Goal: Browse casually

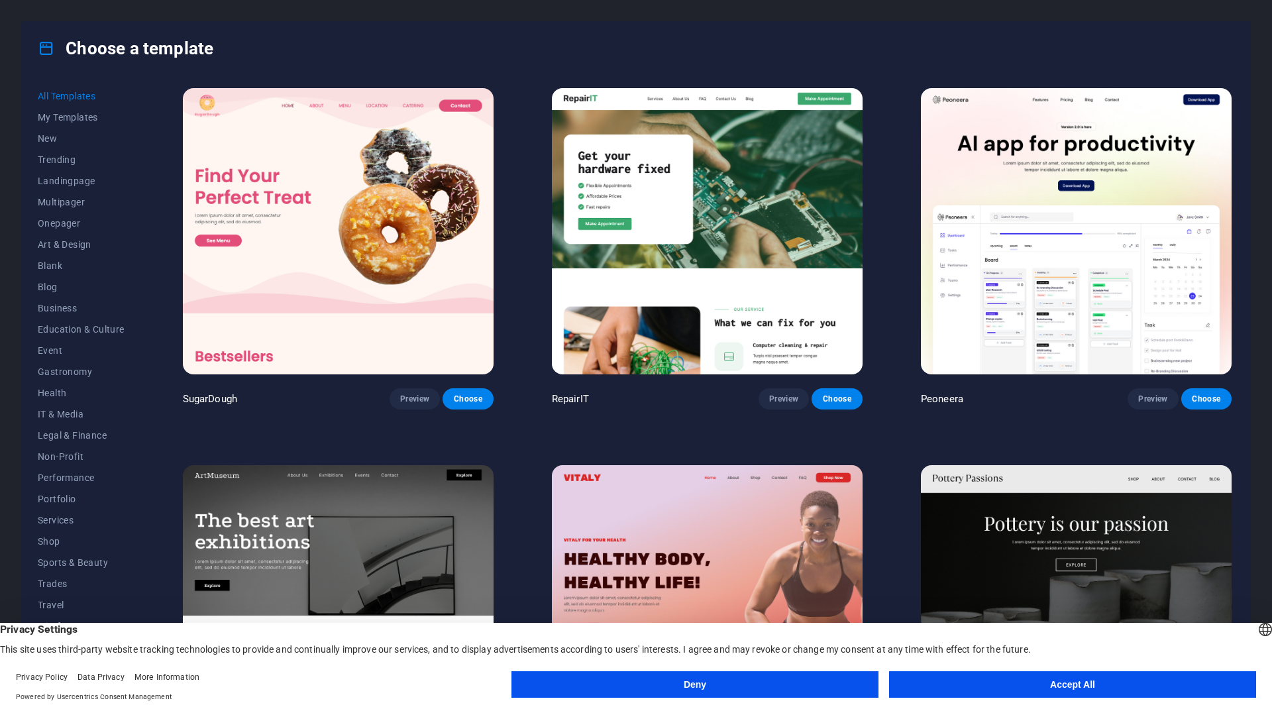
click at [1063, 678] on button "Accept All" at bounding box center [1072, 684] width 367 height 27
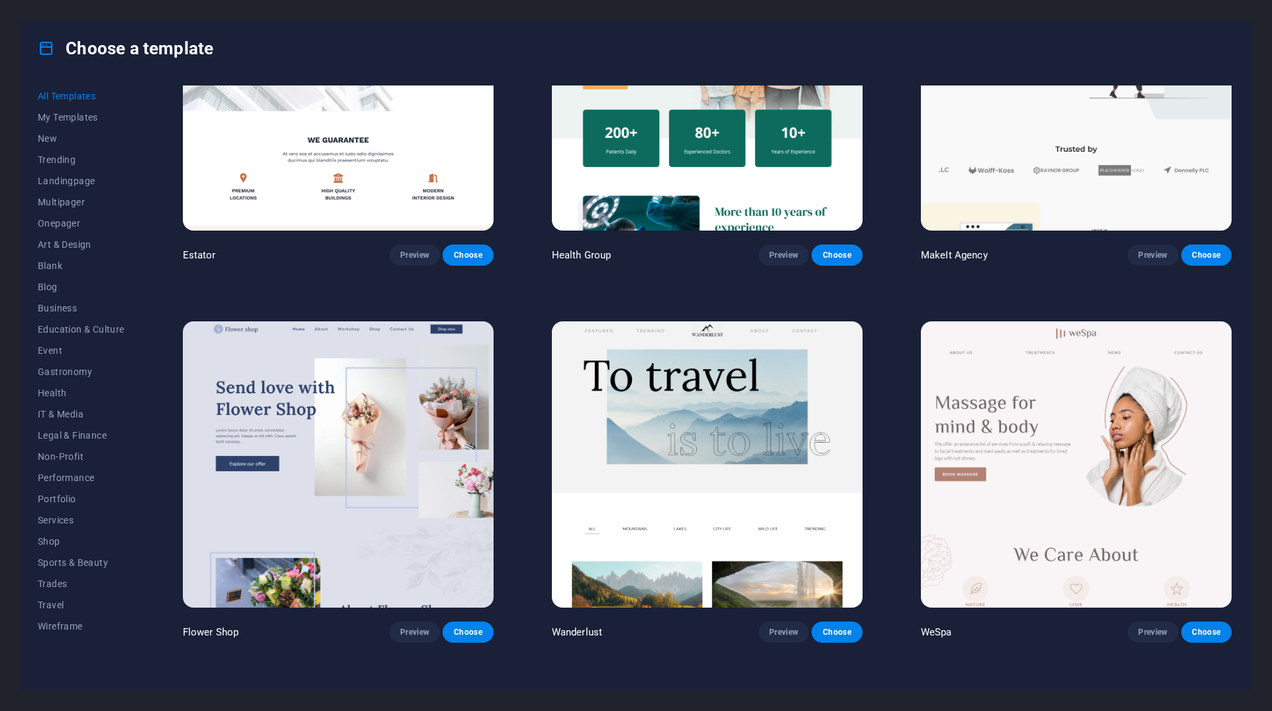
scroll to position [4506, 0]
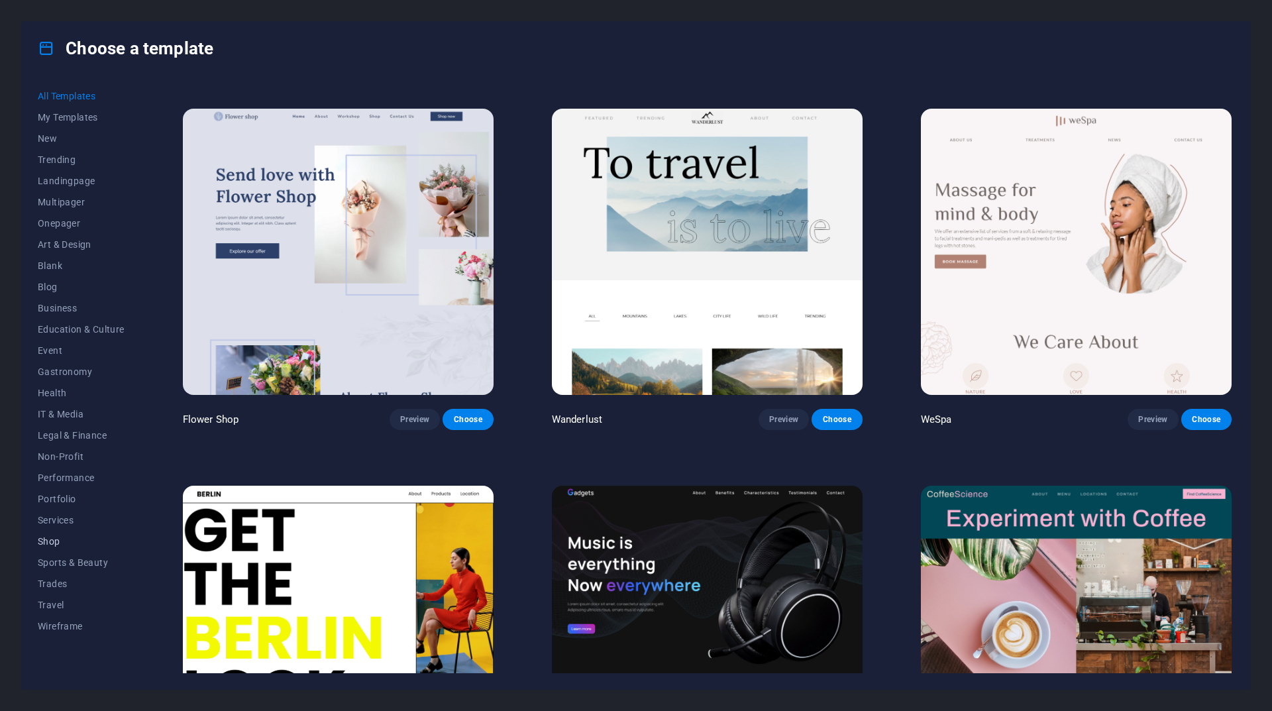
click at [43, 540] on span "Shop" at bounding box center [81, 541] width 87 height 11
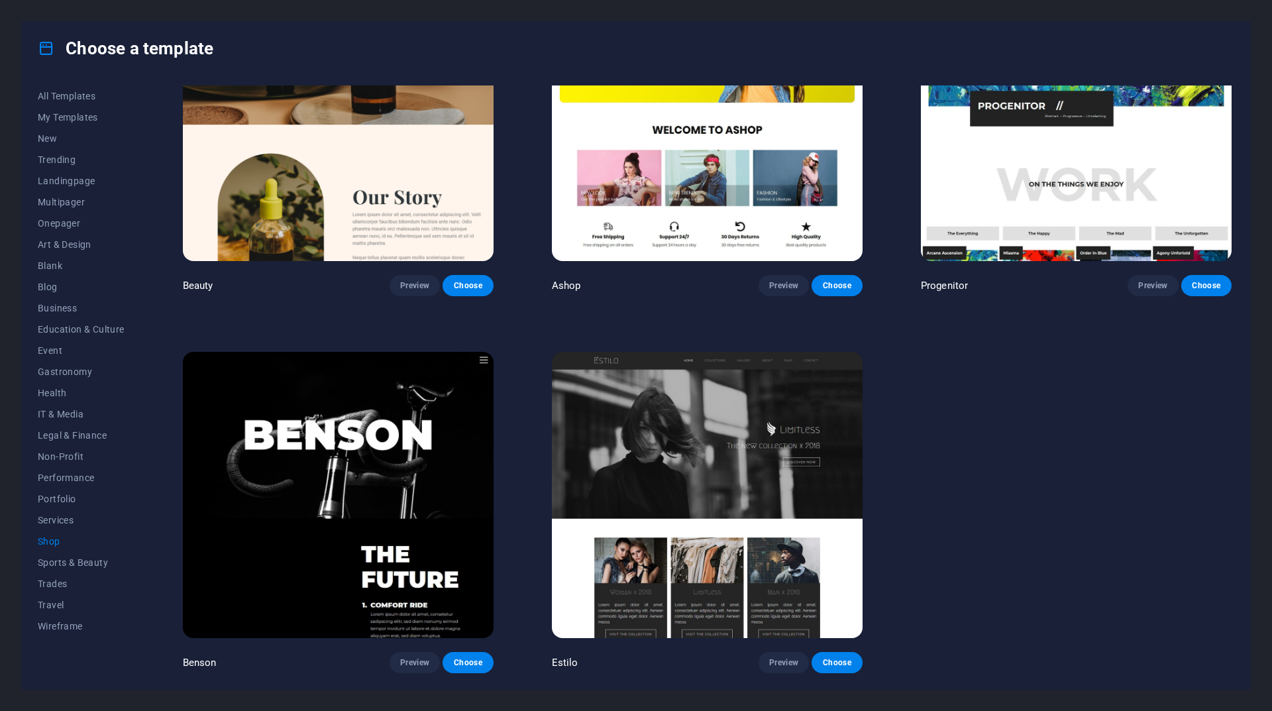
scroll to position [373, 0]
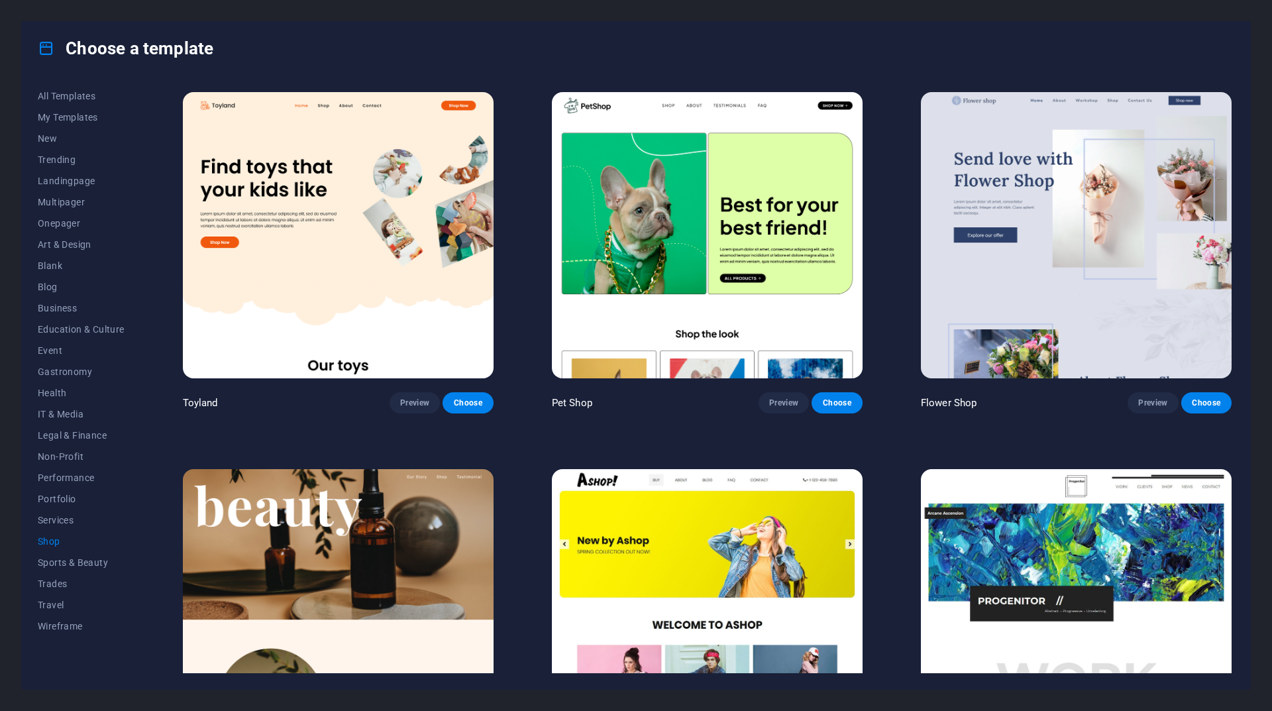
click at [53, 540] on span "Shop" at bounding box center [81, 541] width 87 height 11
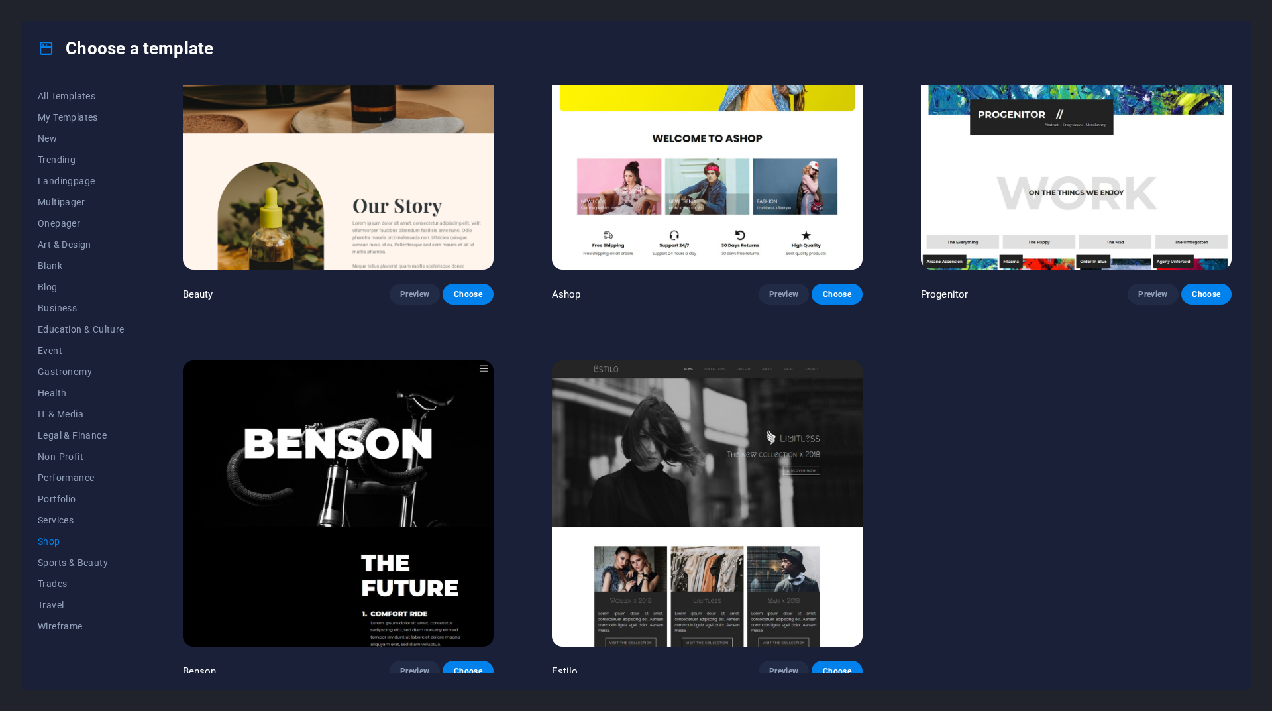
scroll to position [862, 0]
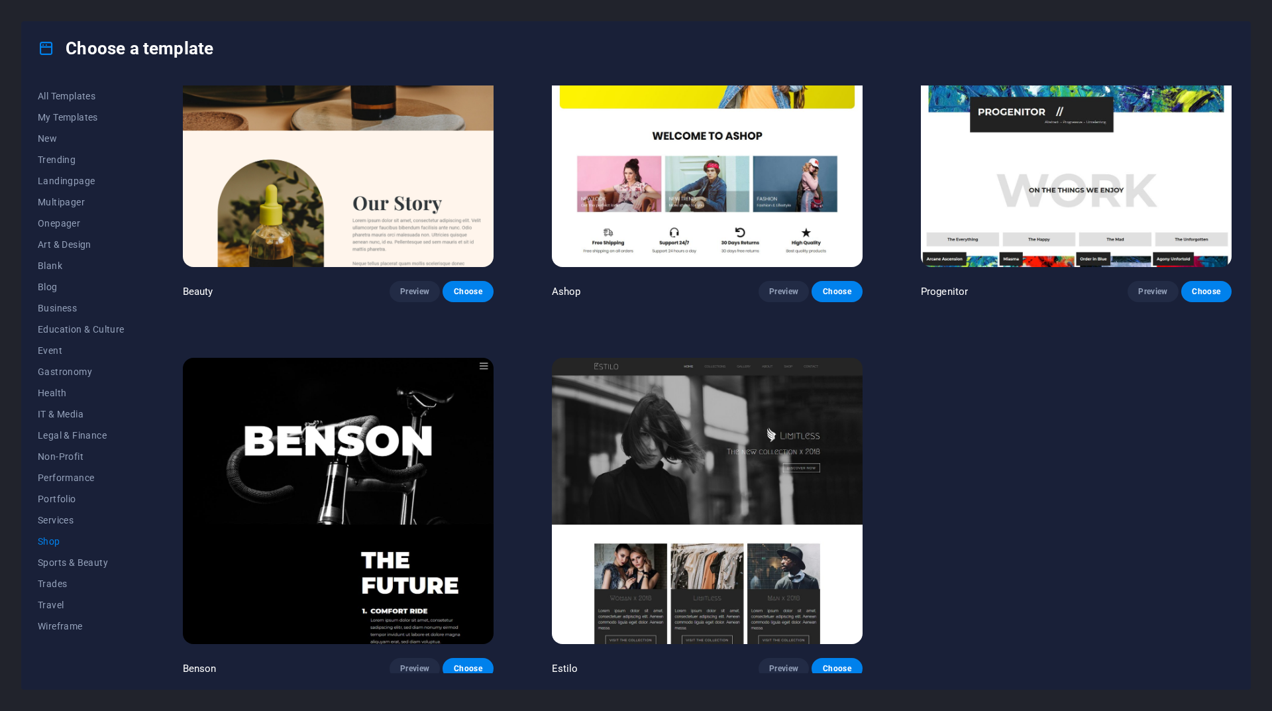
click at [378, 485] on img at bounding box center [338, 501] width 311 height 286
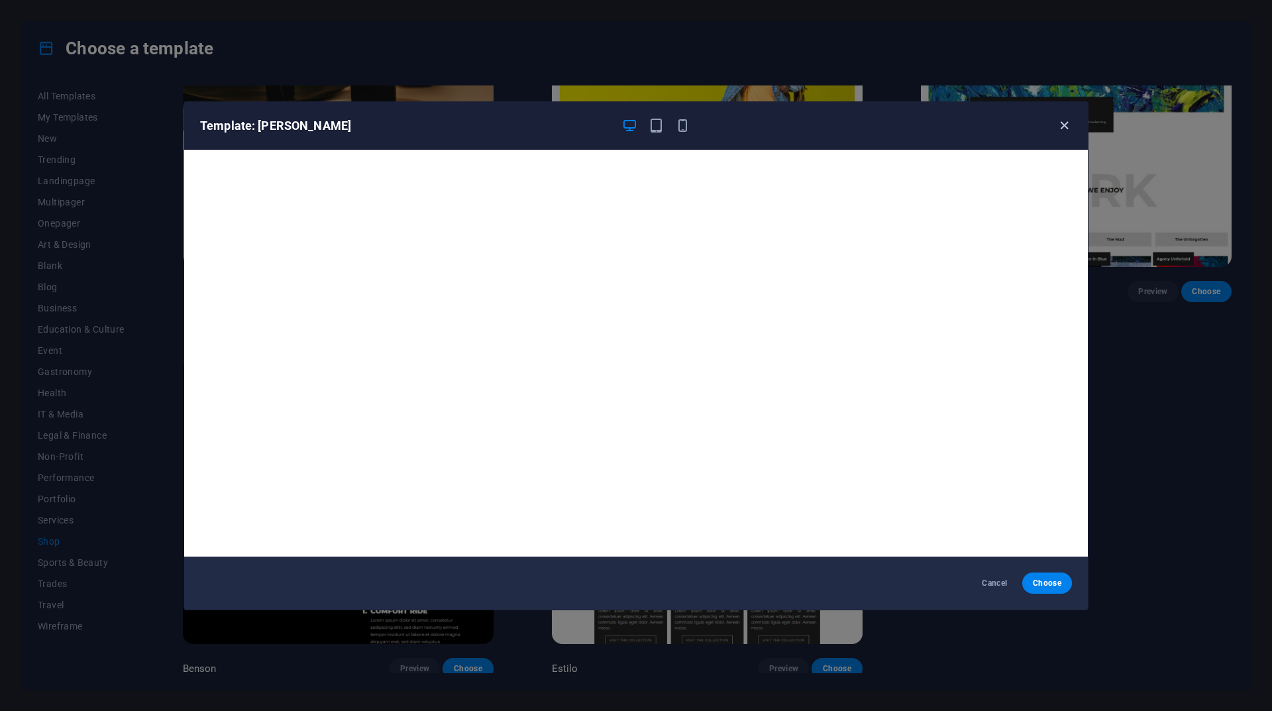
click at [1062, 127] on icon "button" at bounding box center [1064, 125] width 15 height 15
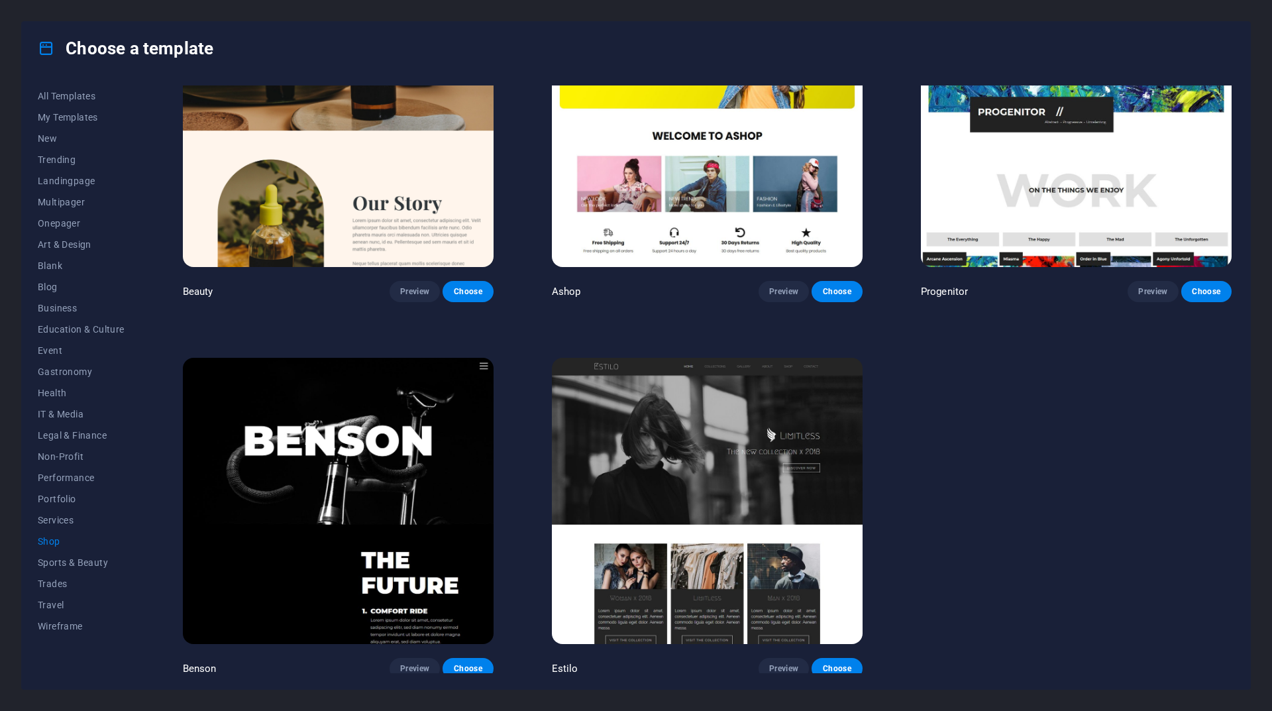
click at [698, 459] on img at bounding box center [707, 501] width 311 height 286
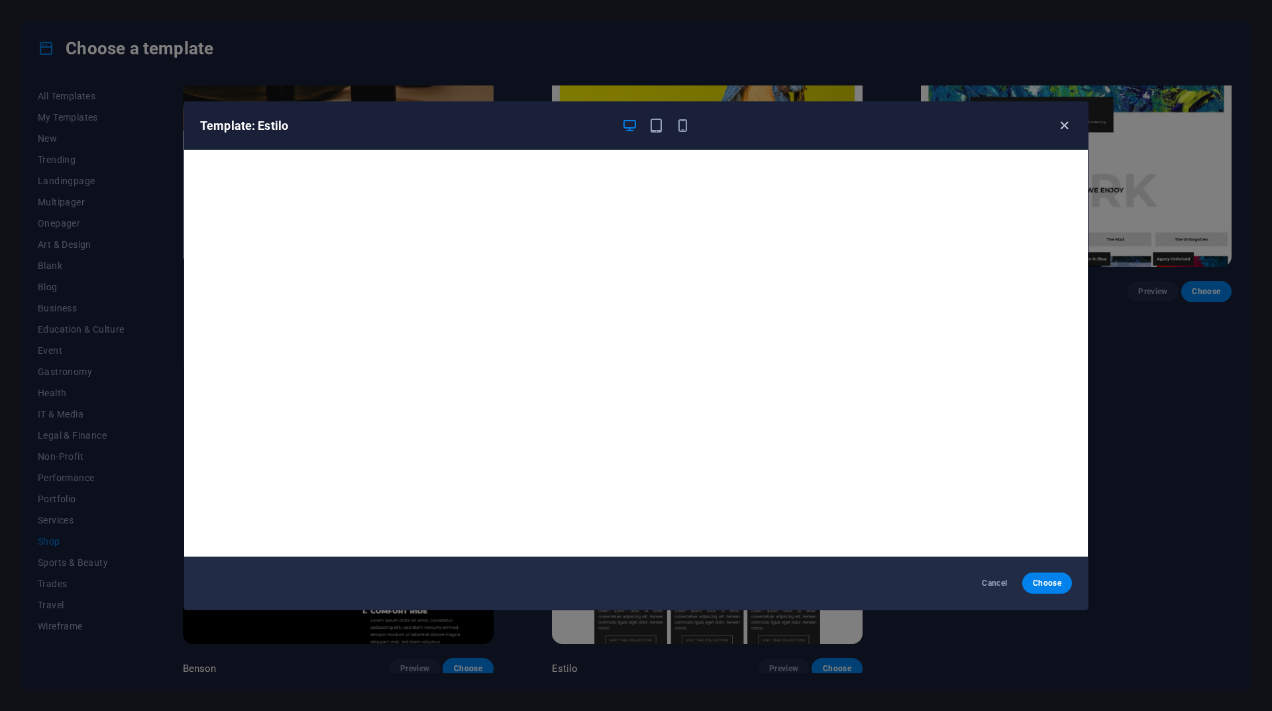
click at [1059, 126] on icon "button" at bounding box center [1064, 125] width 15 height 15
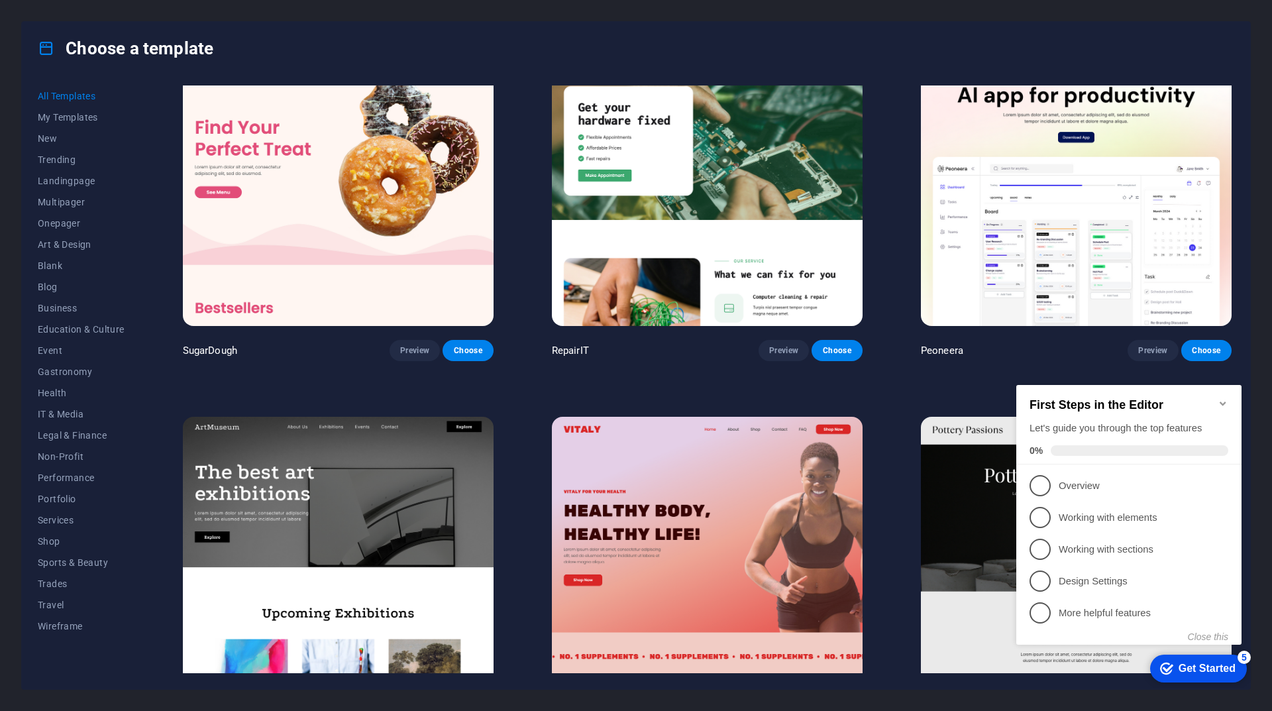
scroll to position [66, 0]
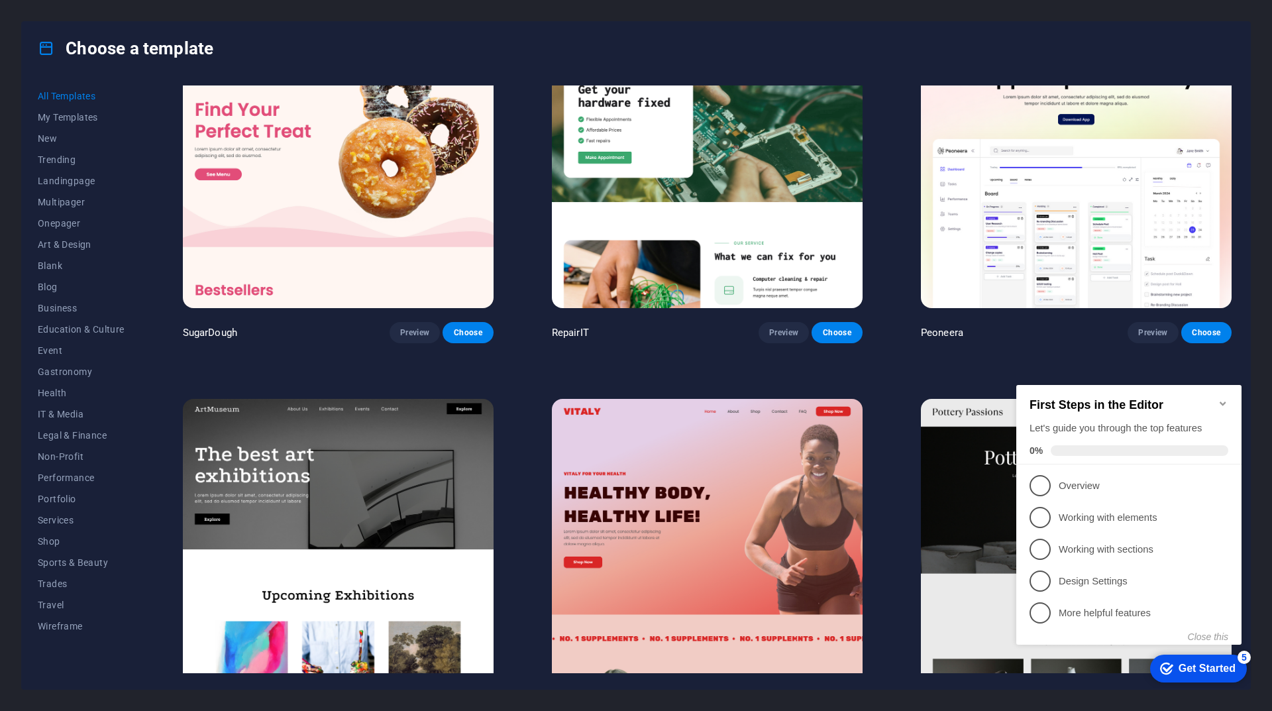
click at [1049, 231] on img at bounding box center [1076, 165] width 311 height 286
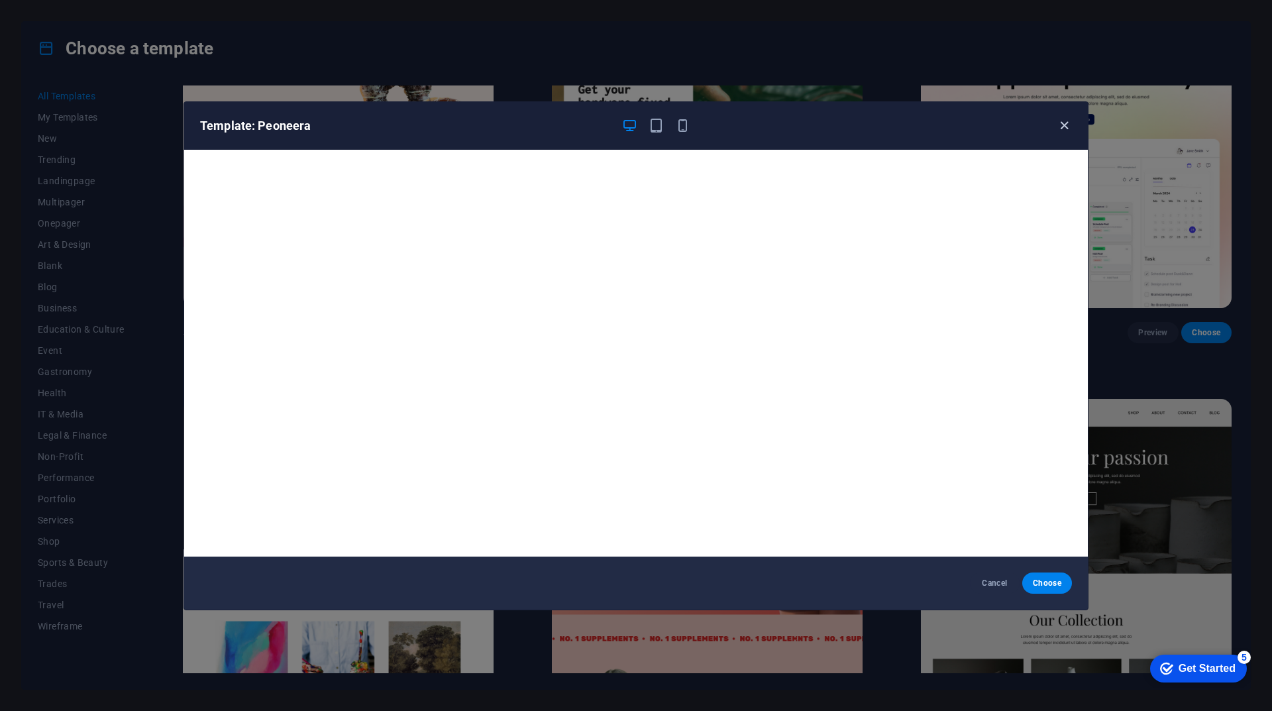
click at [1058, 130] on icon "button" at bounding box center [1064, 125] width 15 height 15
